Goal: Task Accomplishment & Management: Use online tool/utility

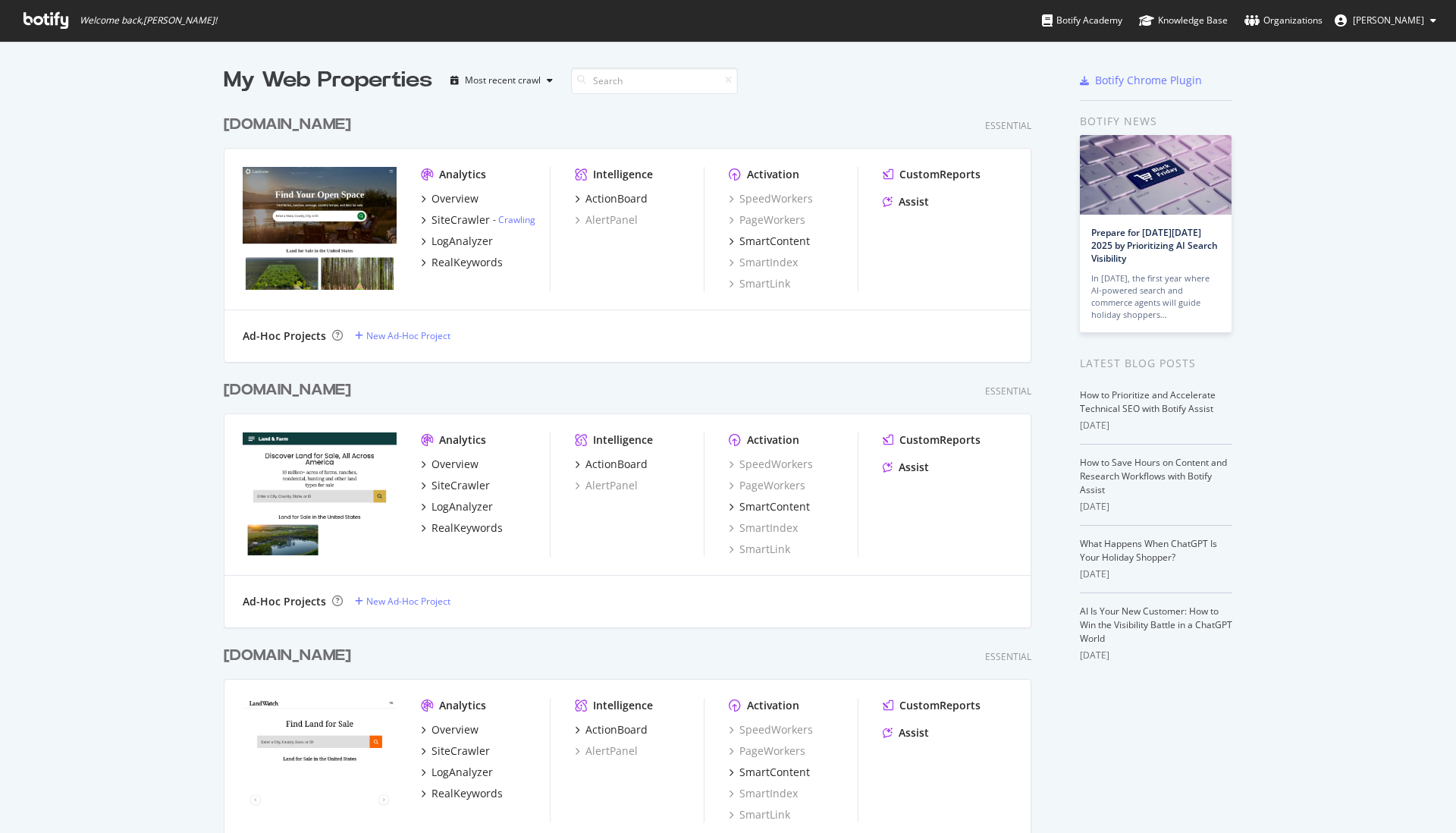
scroll to position [833, 1456]
click at [524, 220] on link "Crawling" at bounding box center [517, 219] width 37 height 12
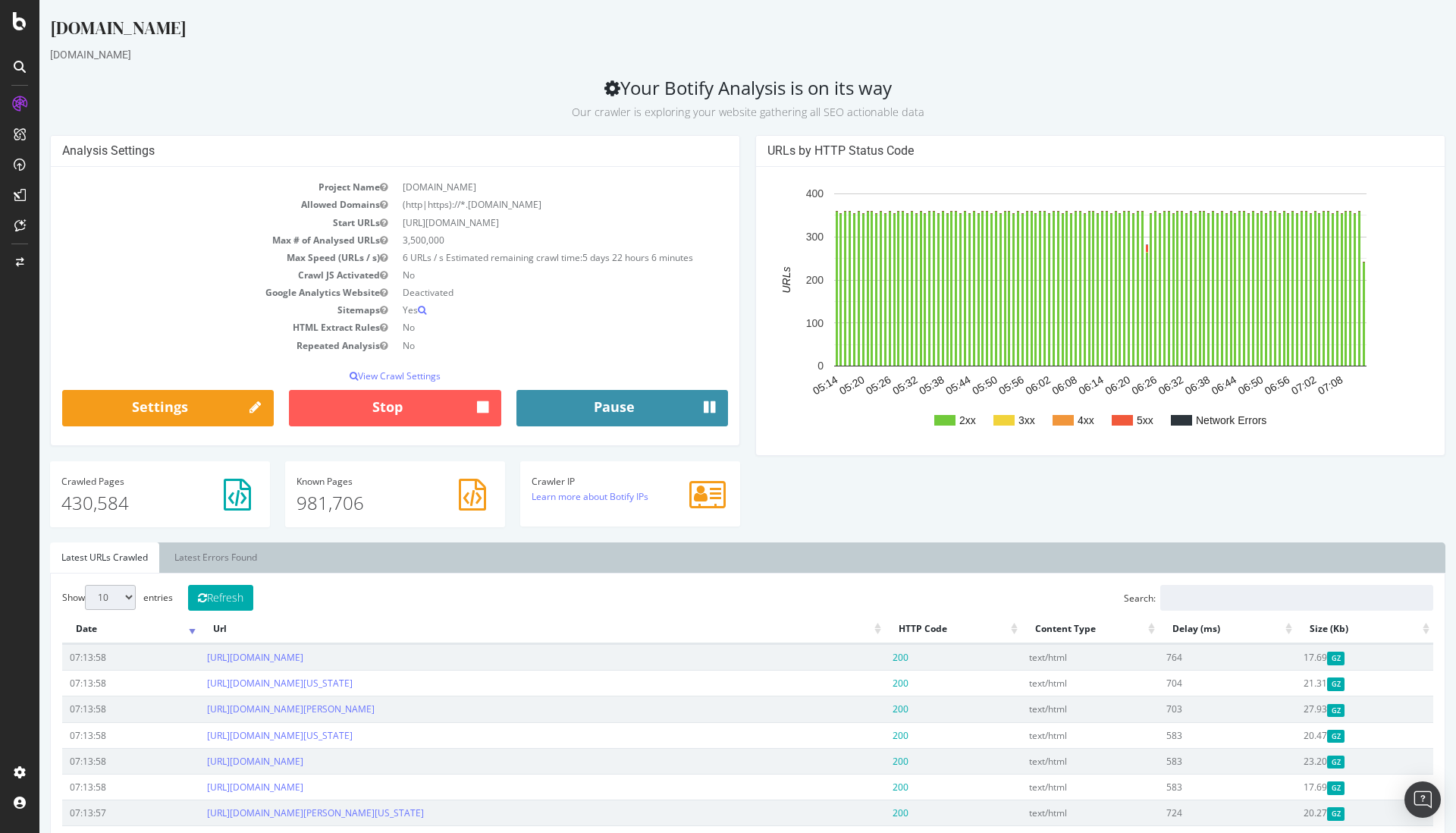
click at [568, 416] on button "Pause" at bounding box center [622, 408] width 211 height 37
